Goal: Navigation & Orientation: Find specific page/section

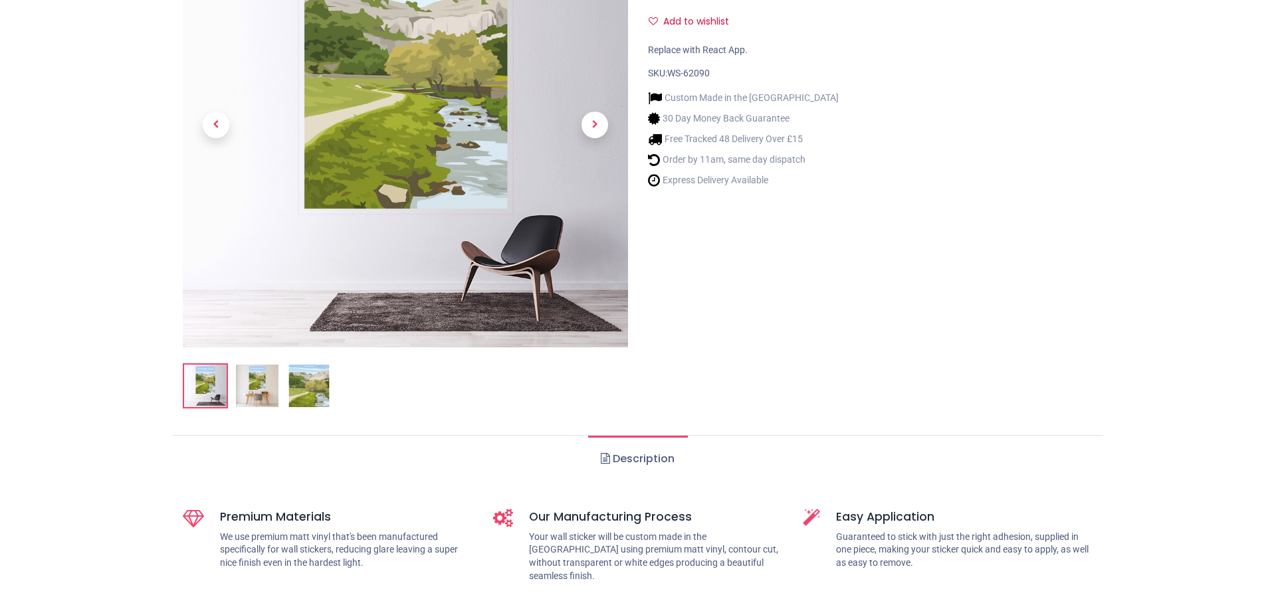
scroll to position [266, 0]
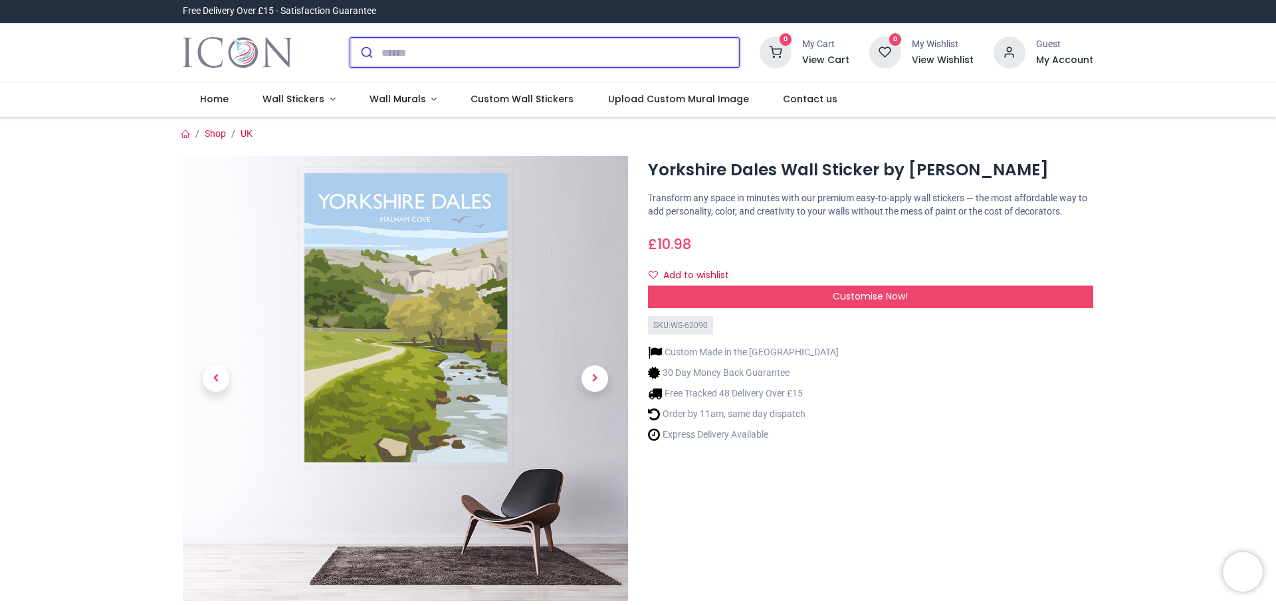
click at [401, 43] on input "search" at bounding box center [559, 52] width 357 height 29
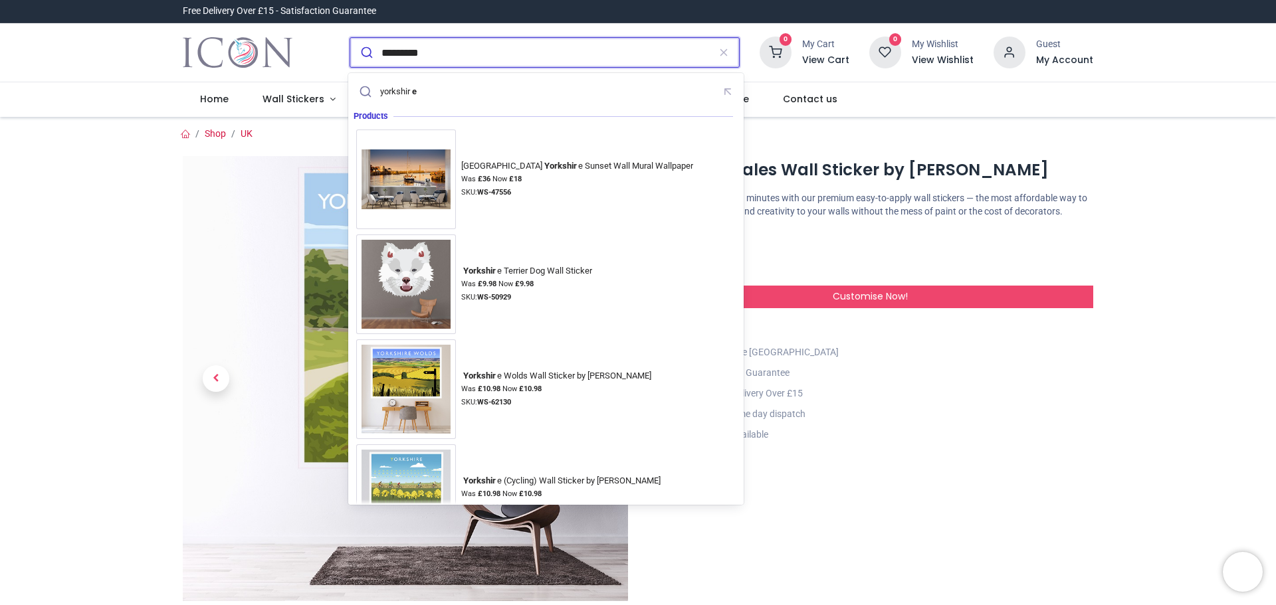
type input "*********"
click at [350, 38] on button "submit" at bounding box center [365, 52] width 31 height 29
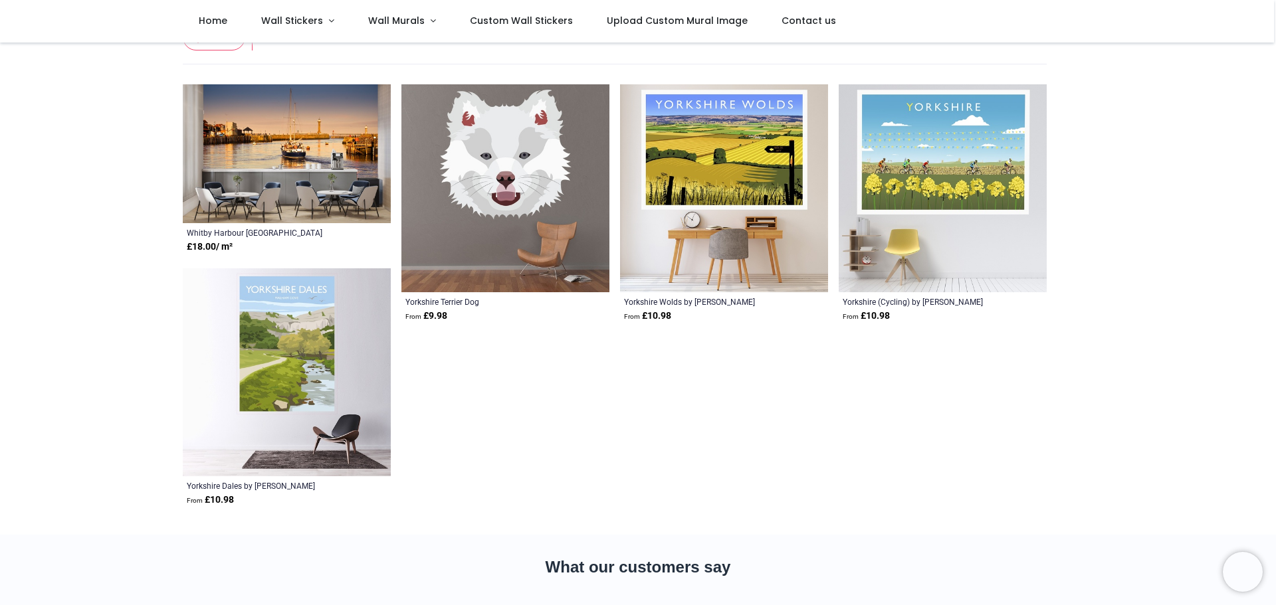
scroll to position [133, 0]
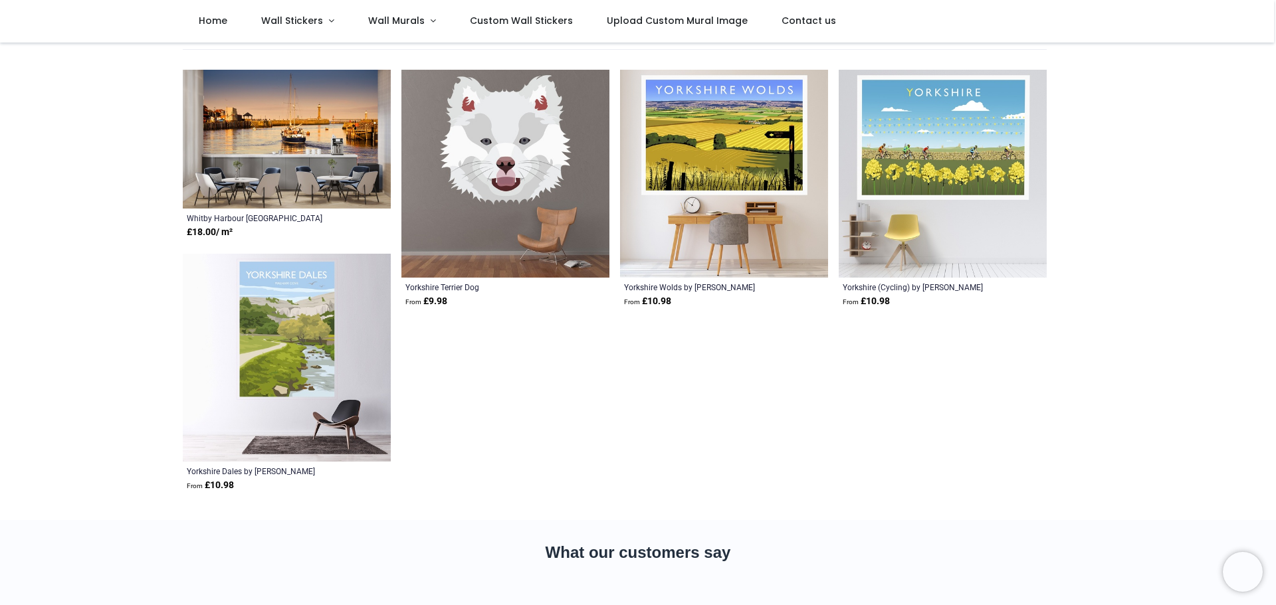
click at [288, 342] on img at bounding box center [287, 358] width 208 height 208
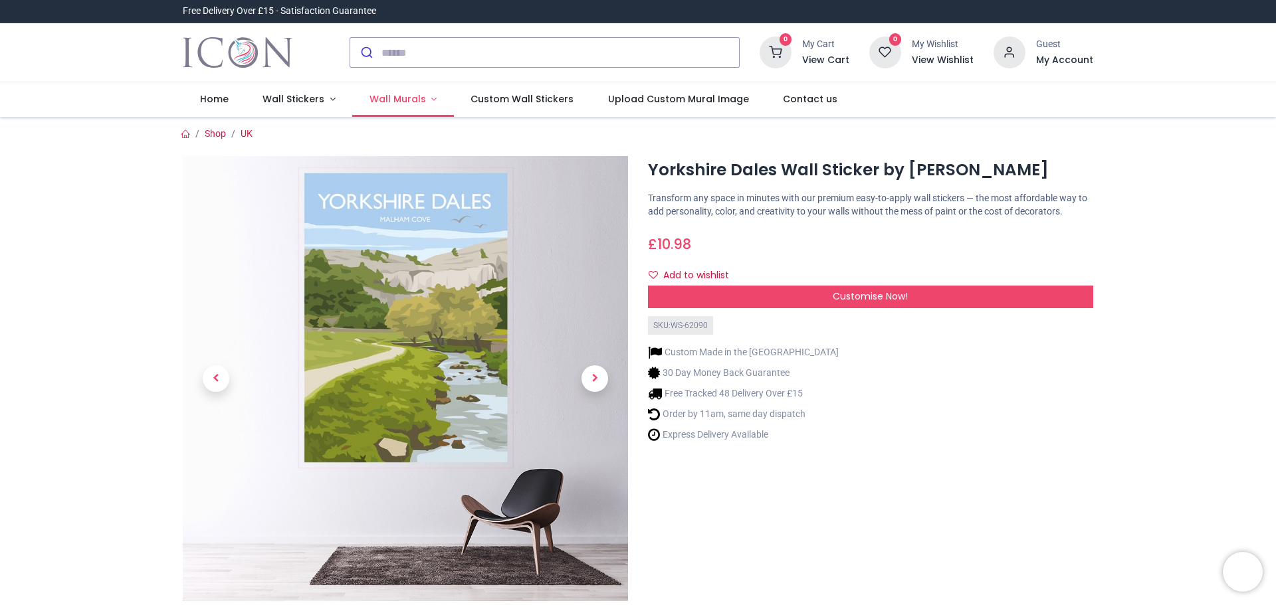
click at [431, 96] on link "Wall Murals" at bounding box center [403, 99] width 102 height 35
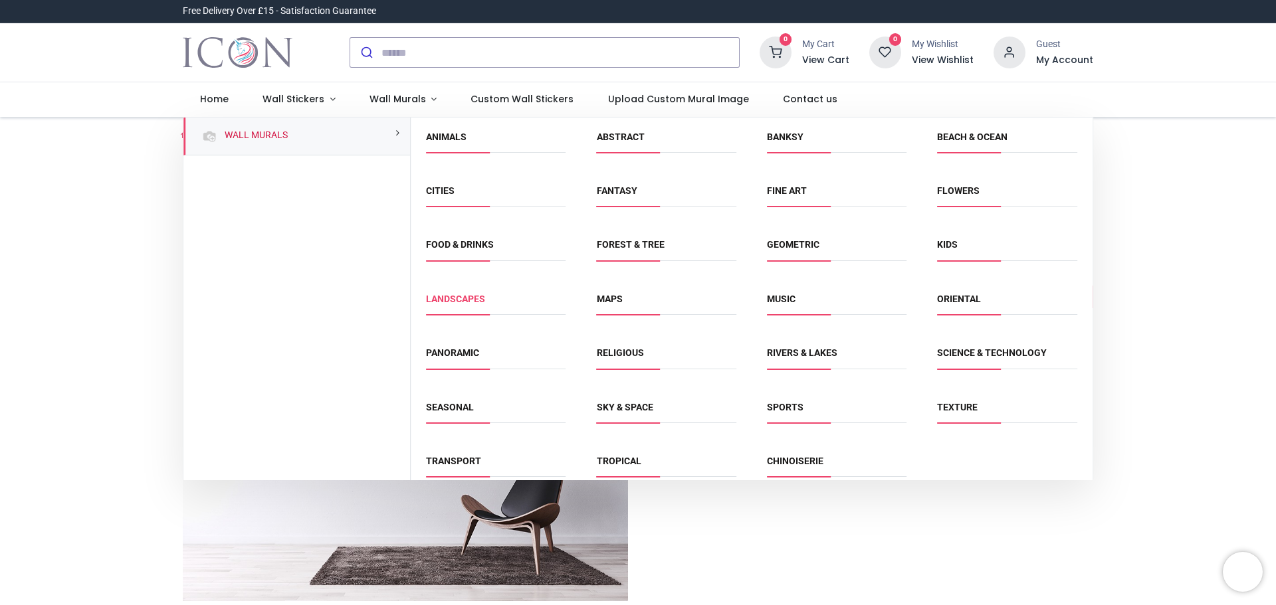
click at [450, 304] on link "Landscapes" at bounding box center [455, 299] width 59 height 11
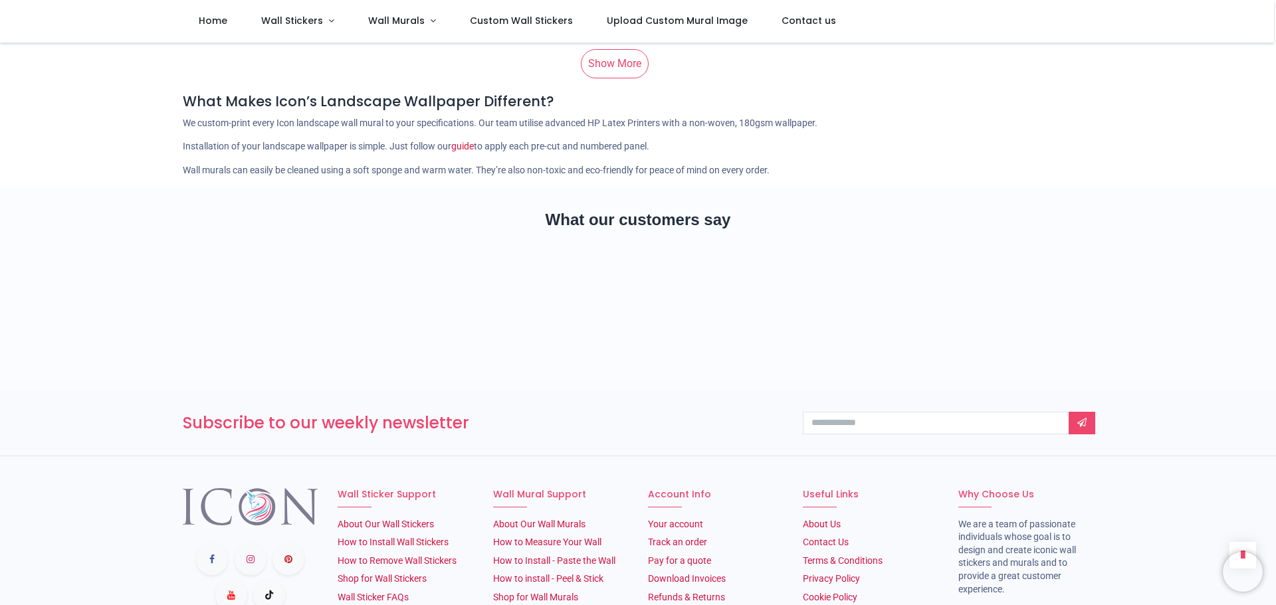
scroll to position [930, 0]
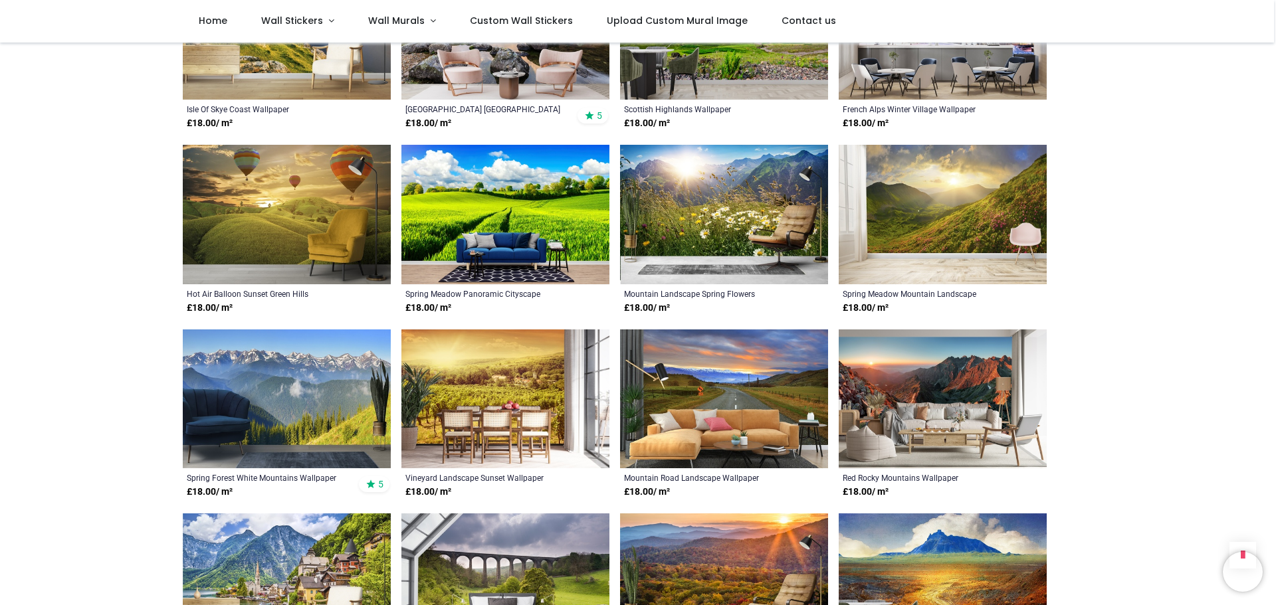
scroll to position [2193, 0]
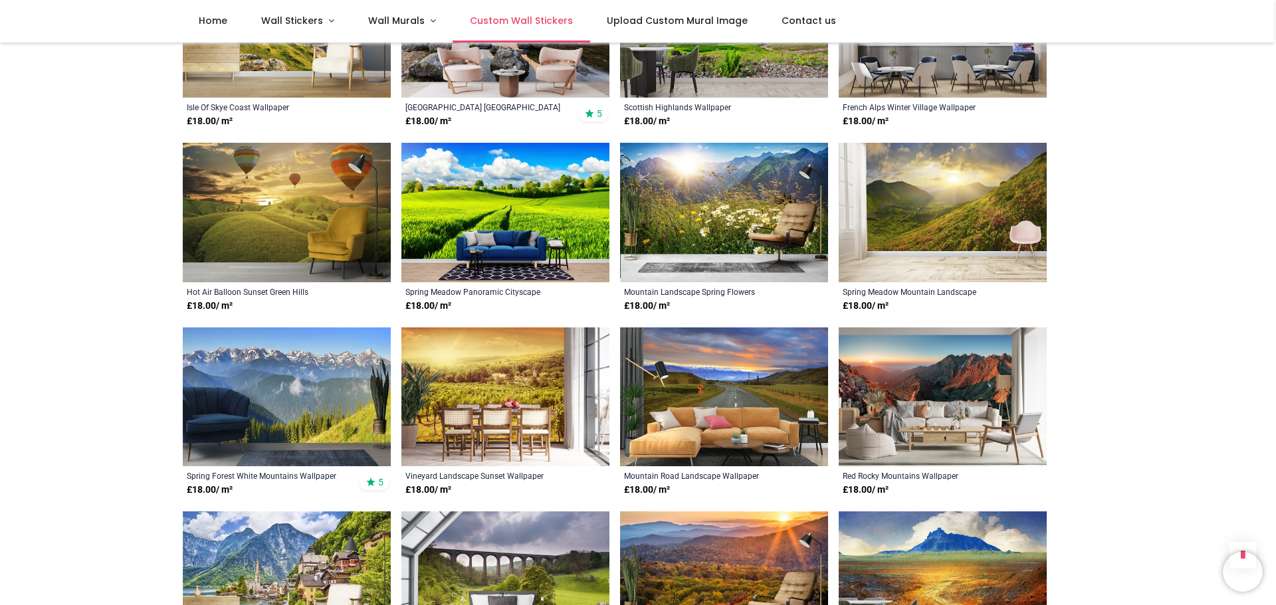
click at [538, 18] on span "Custom Wall Stickers" at bounding box center [521, 20] width 103 height 13
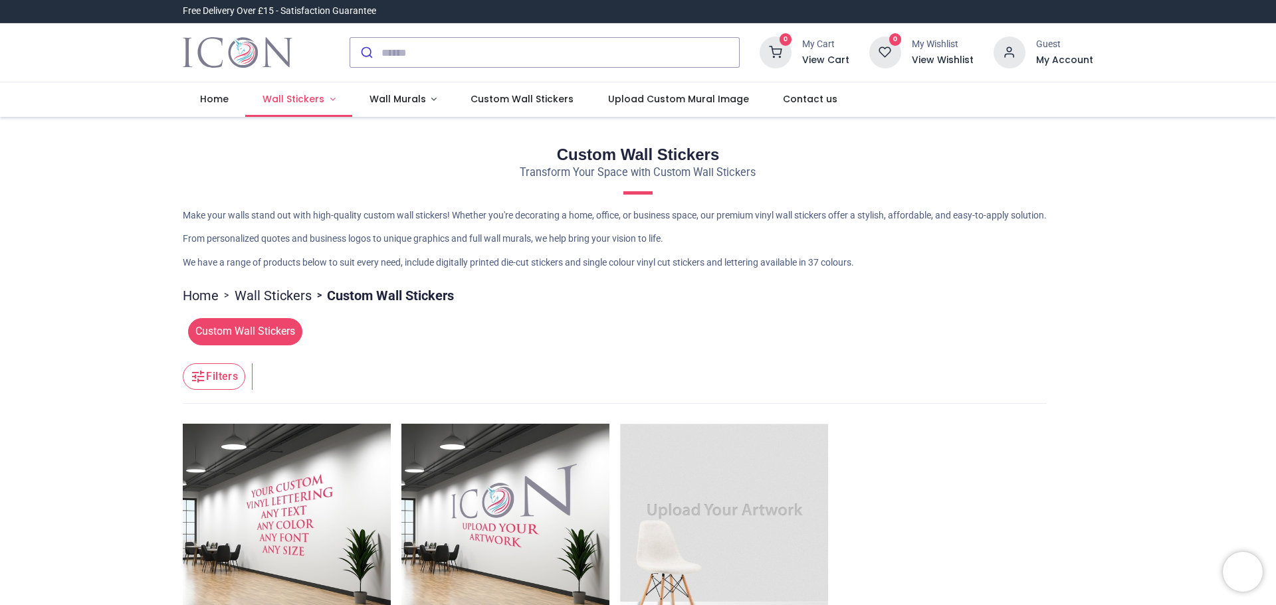
click at [300, 102] on span "Wall Stickers" at bounding box center [293, 98] width 62 height 13
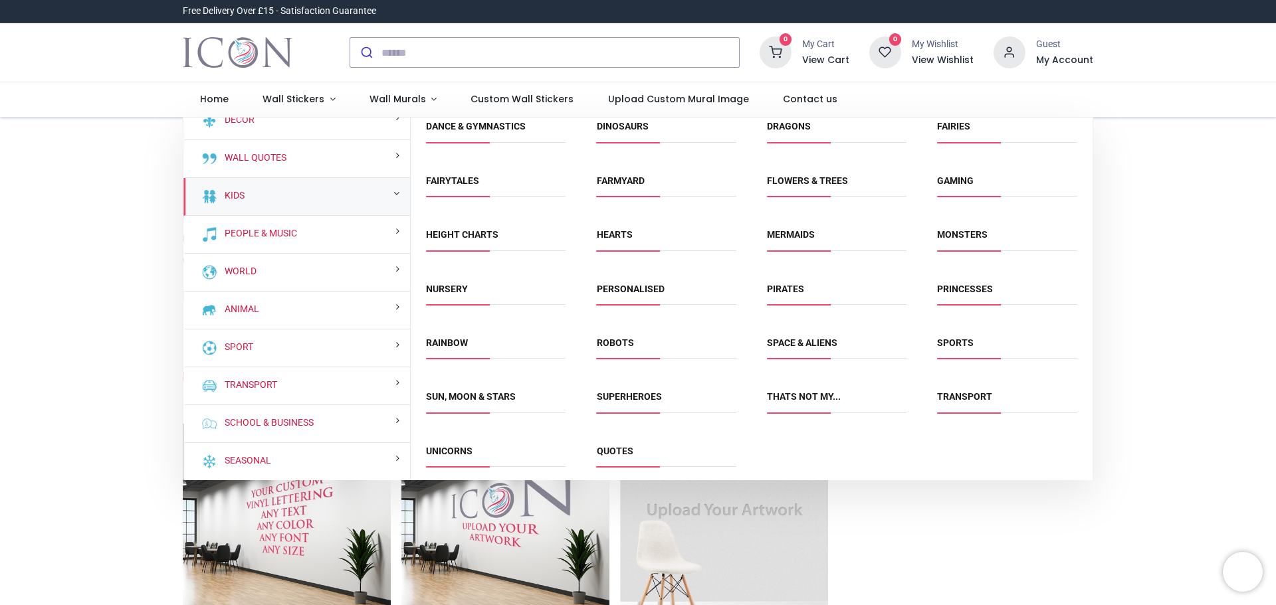
scroll to position [124, 0]
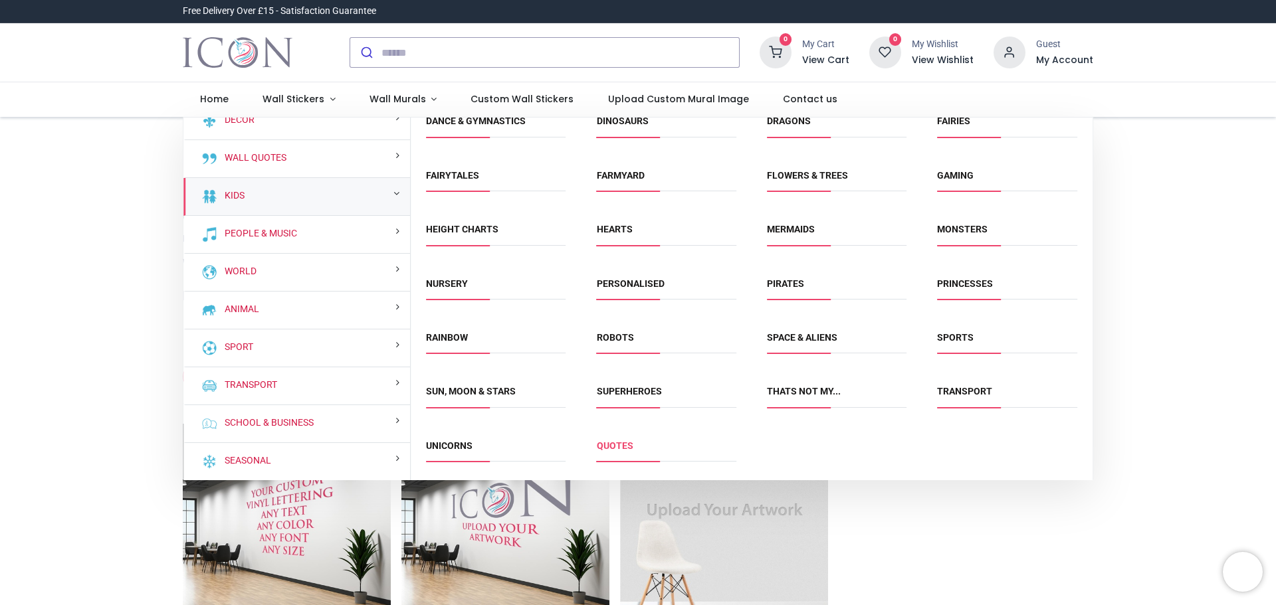
click at [608, 451] on link "Quotes" at bounding box center [615, 446] width 37 height 11
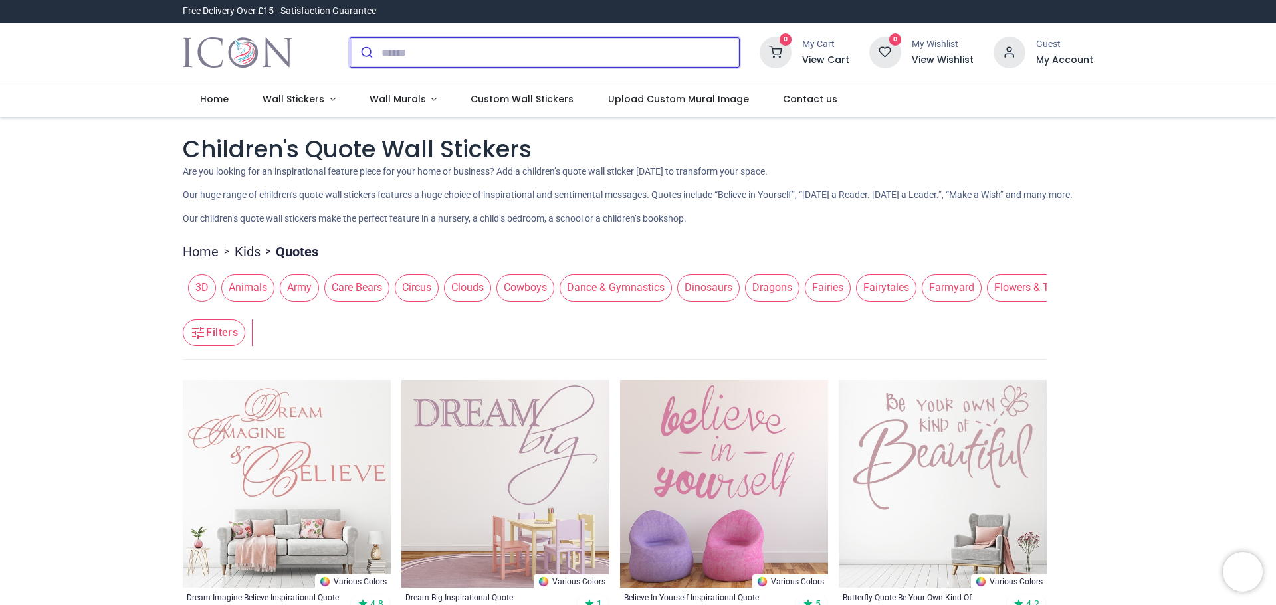
click at [409, 56] on input "search" at bounding box center [559, 52] width 357 height 29
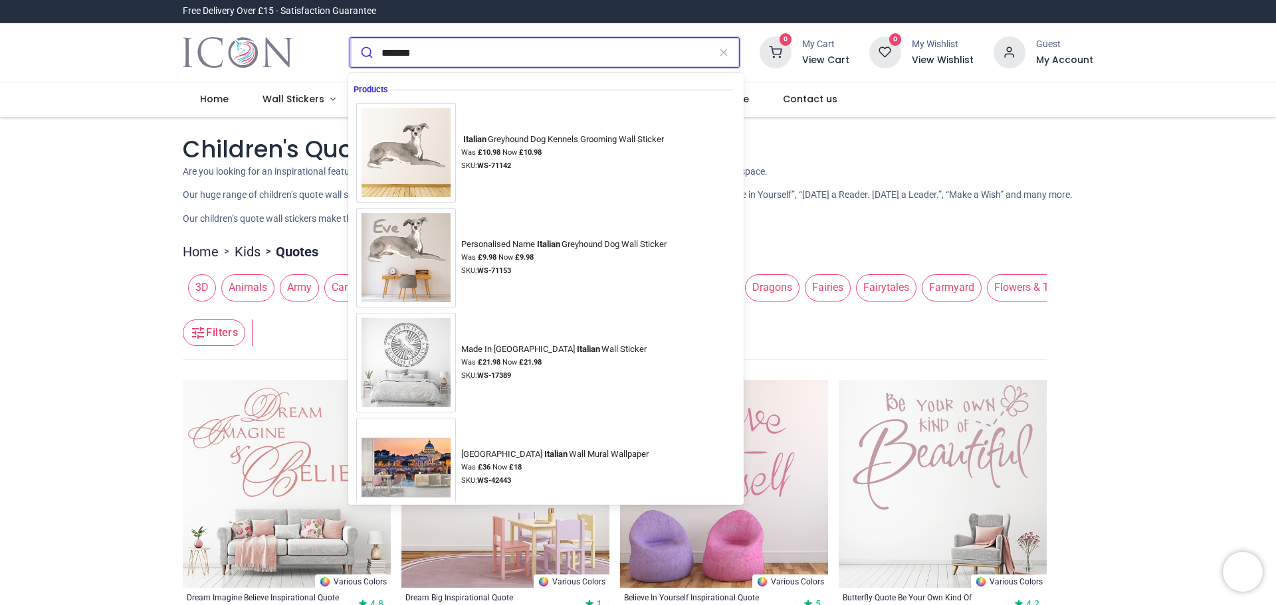
type input "*******"
click at [350, 38] on button "submit" at bounding box center [365, 52] width 31 height 29
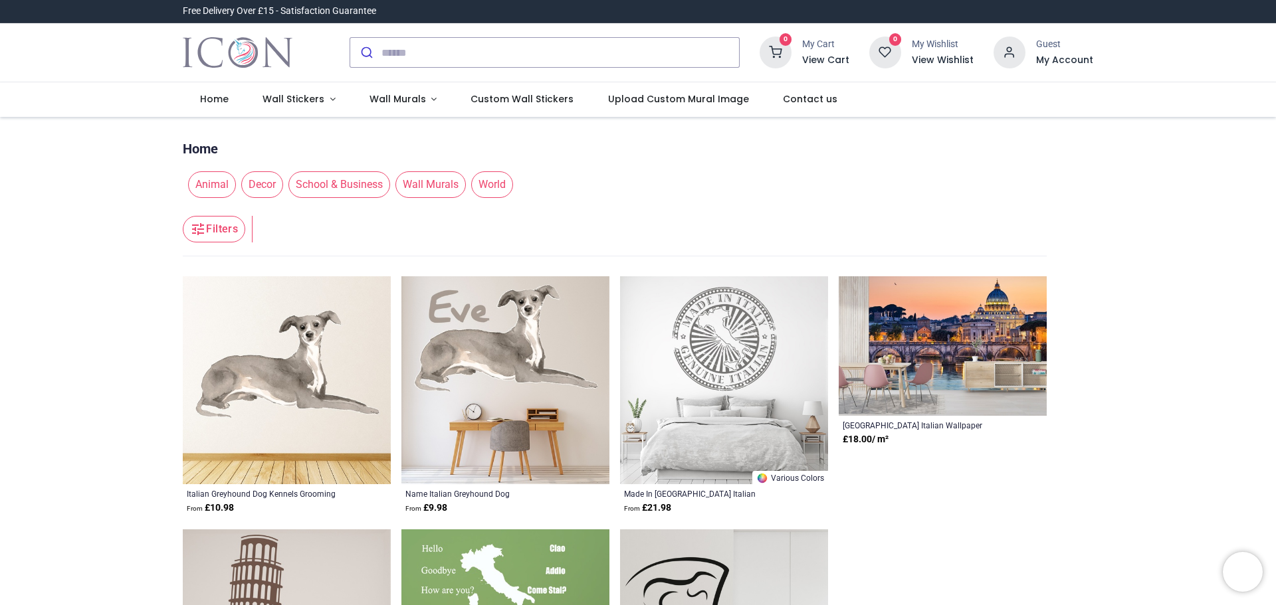
click at [482, 179] on span "World" at bounding box center [492, 184] width 42 height 27
click at [488, 188] on span "World" at bounding box center [492, 184] width 42 height 27
